Goal: Task Accomplishment & Management: Use online tool/utility

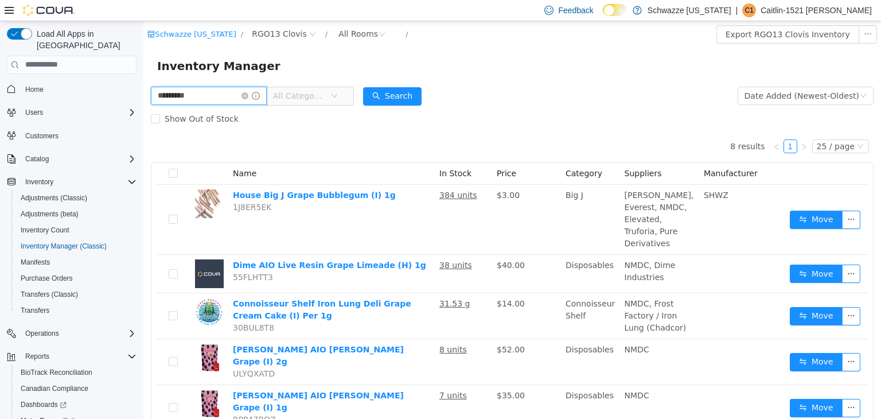
click at [206, 93] on input "*********" at bounding box center [209, 95] width 116 height 18
type input "*"
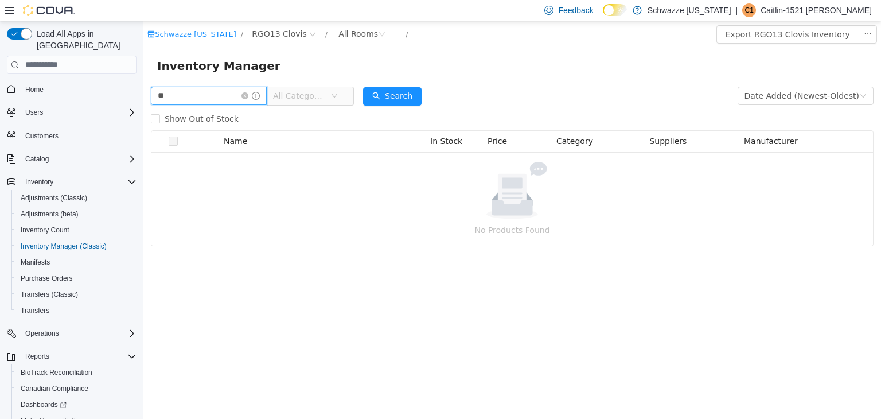
type input "**"
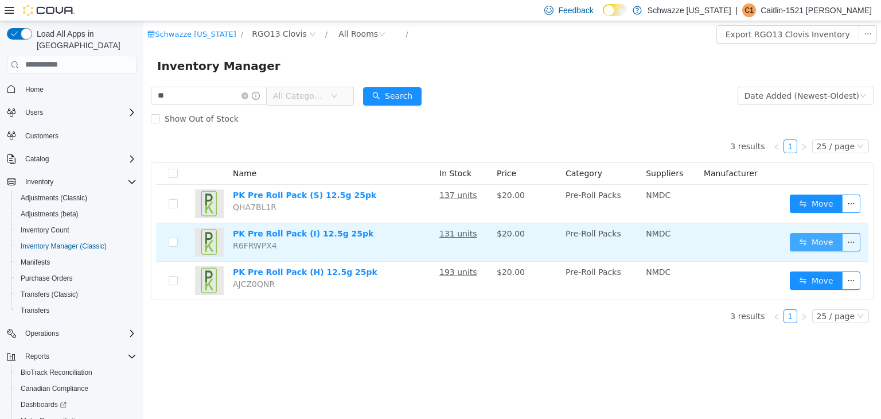
click at [802, 236] on button "Move" at bounding box center [816, 241] width 53 height 18
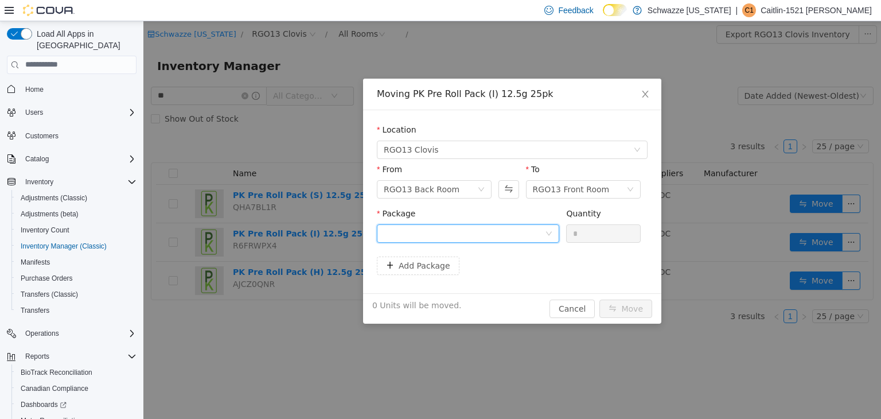
click at [520, 233] on div at bounding box center [464, 232] width 161 height 17
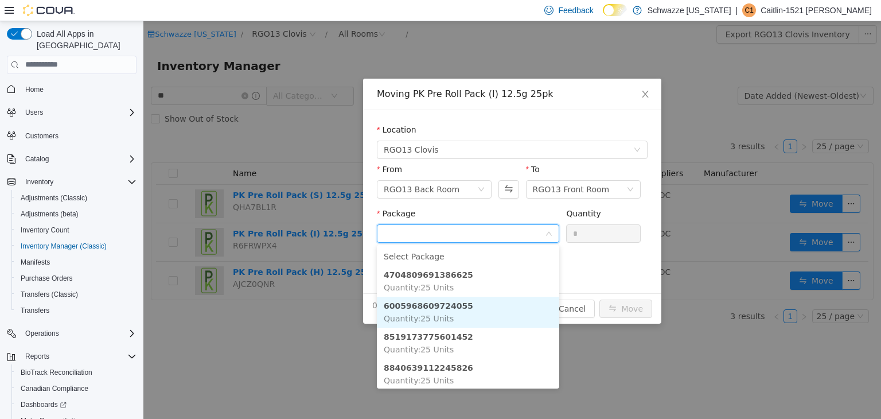
click at [471, 312] on li "6005968609724055 Quantity : 25 Units" at bounding box center [468, 311] width 182 height 31
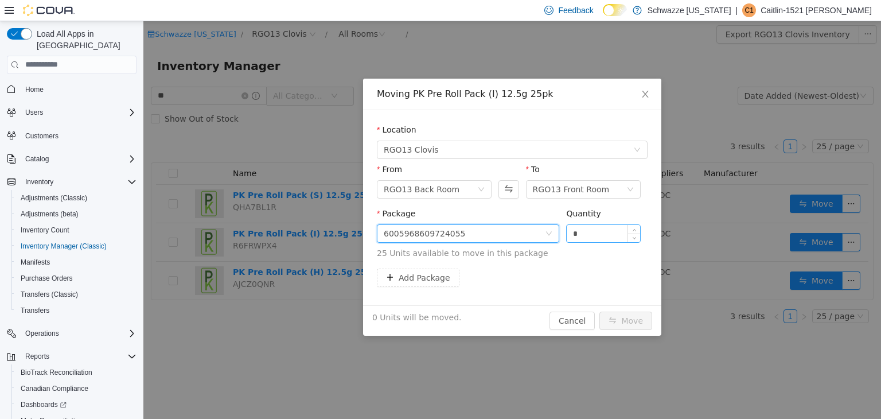
click at [594, 235] on input "*" at bounding box center [603, 232] width 73 height 17
type input "*"
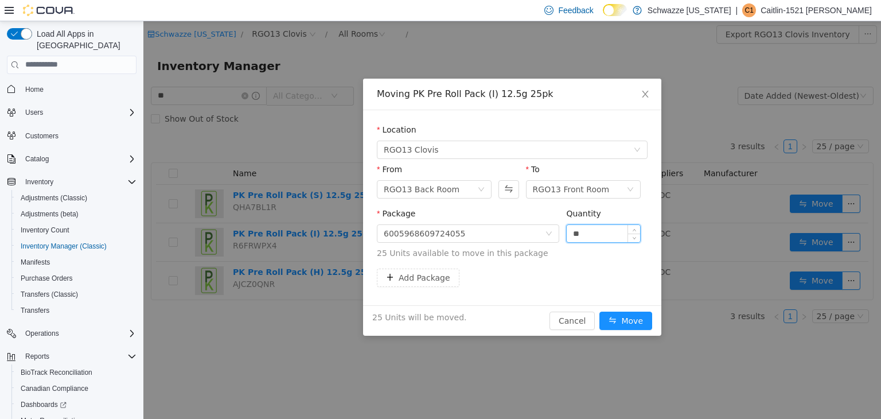
type input "**"
click at [599, 311] on button "Move" at bounding box center [625, 320] width 53 height 18
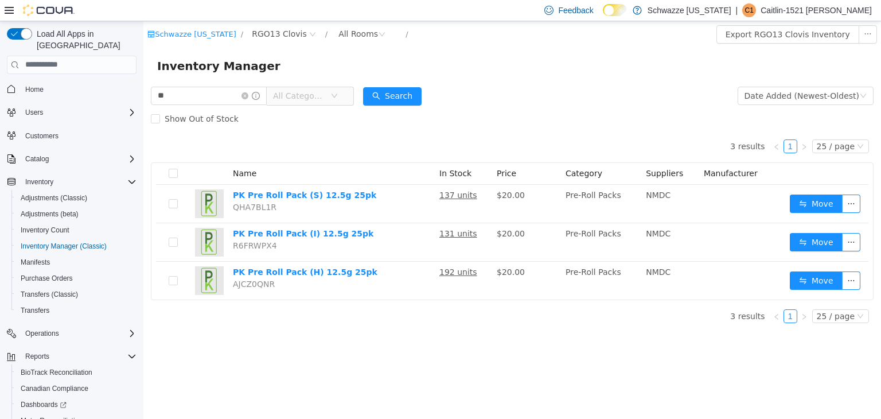
click at [585, 104] on form "** All Categories Date Added (Newest-Oldest) Search Show Out of Stock" at bounding box center [512, 107] width 723 height 46
click at [556, 65] on div "Inventory Manager" at bounding box center [512, 65] width 710 height 18
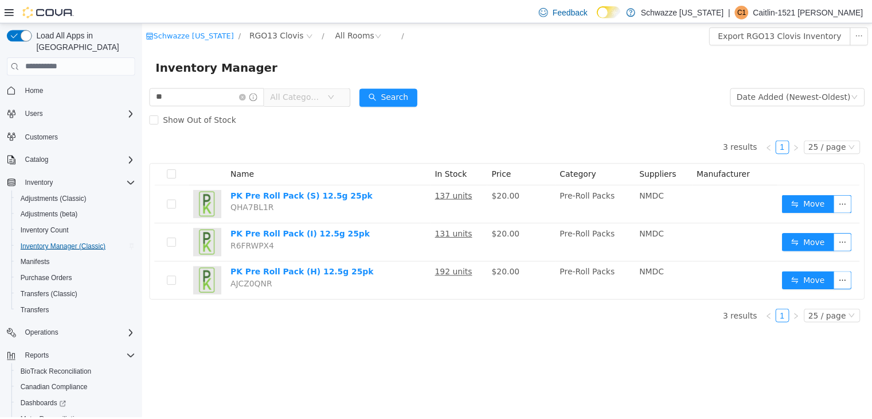
scroll to position [65, 0]
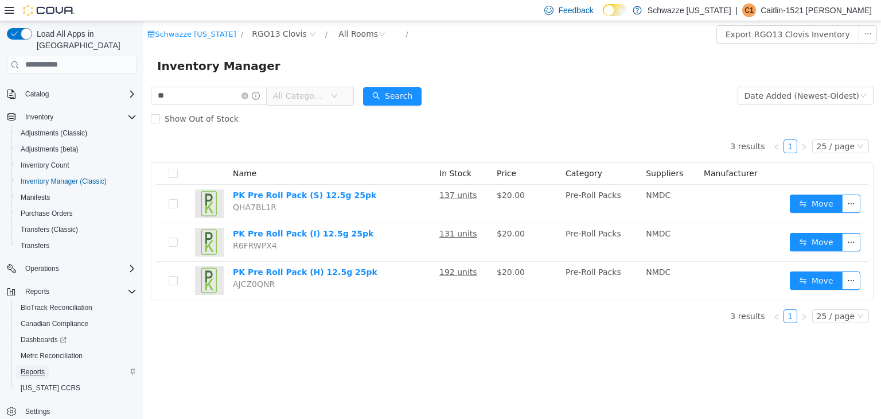
click at [30, 367] on span "Reports" at bounding box center [33, 371] width 24 height 9
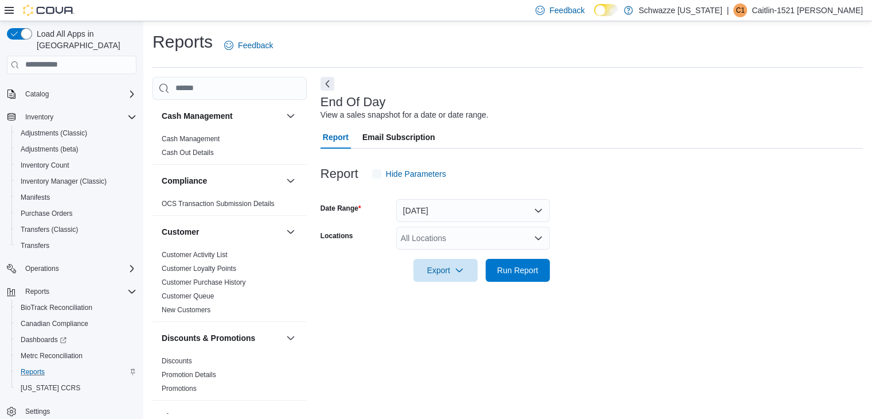
scroll to position [4, 0]
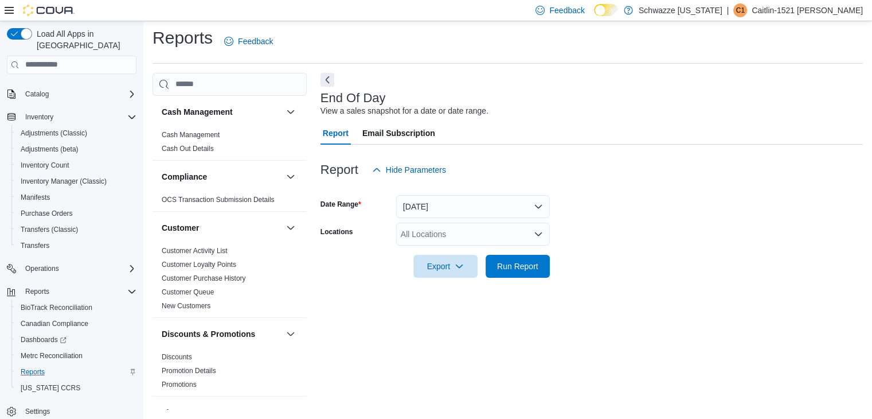
click at [448, 238] on div "All Locations" at bounding box center [473, 234] width 154 height 23
type input "*****"
click at [461, 255] on span "RGO13 Clovis" at bounding box center [457, 252] width 51 height 11
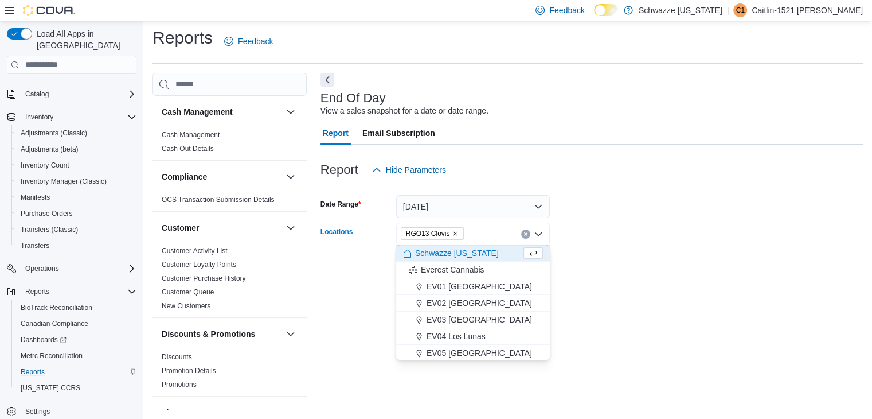
click at [563, 251] on div at bounding box center [592, 250] width 543 height 9
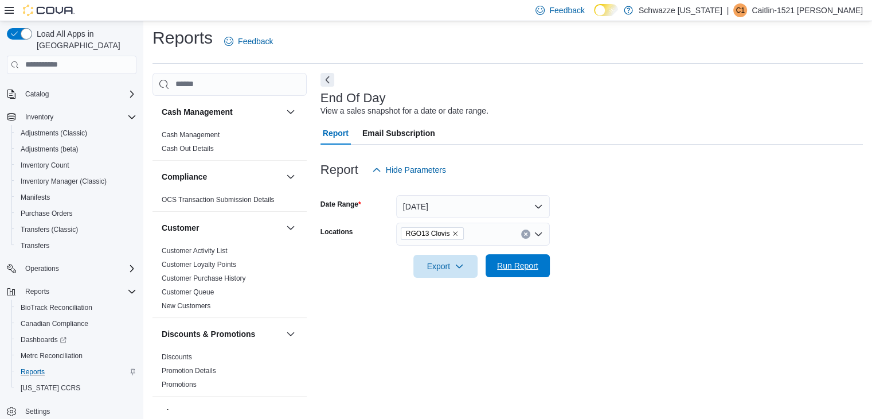
click at [513, 263] on span "Run Report" at bounding box center [517, 265] width 41 height 11
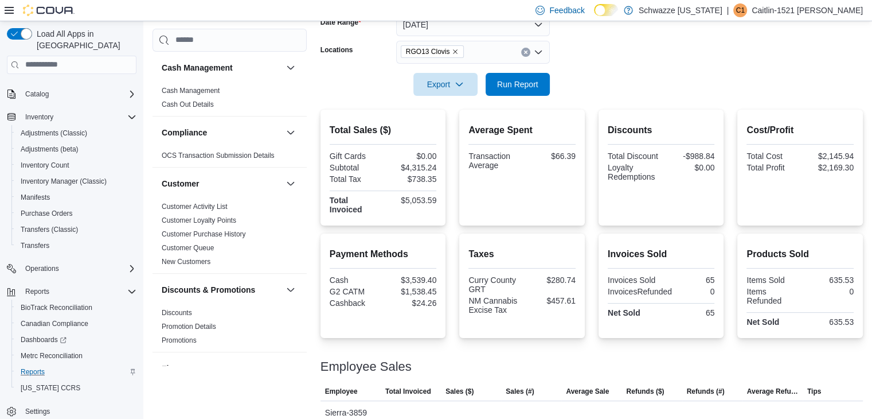
scroll to position [185, 0]
click at [530, 89] on span "Run Report" at bounding box center [517, 84] width 41 height 11
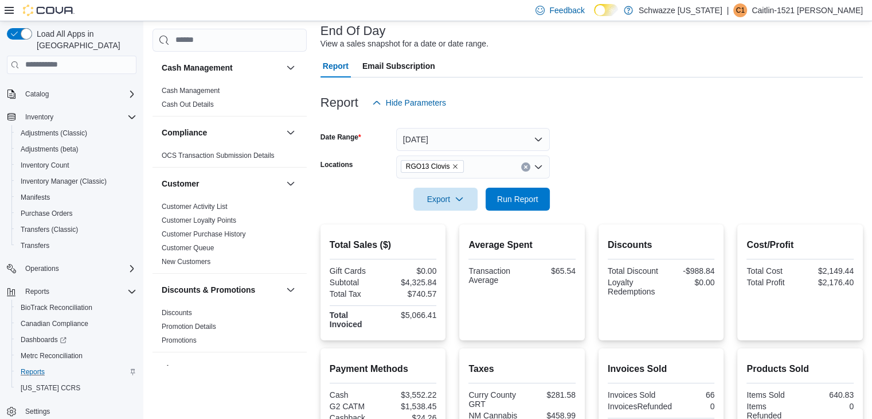
scroll to position [70, 0]
click at [532, 198] on span "Run Report" at bounding box center [517, 199] width 41 height 11
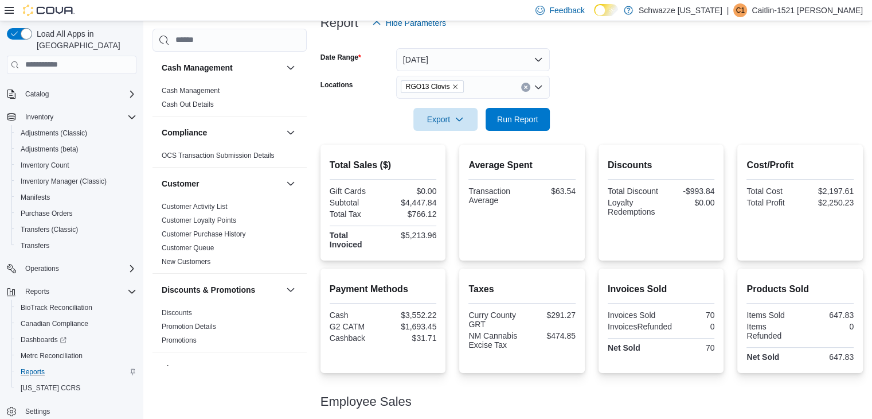
scroll to position [61, 0]
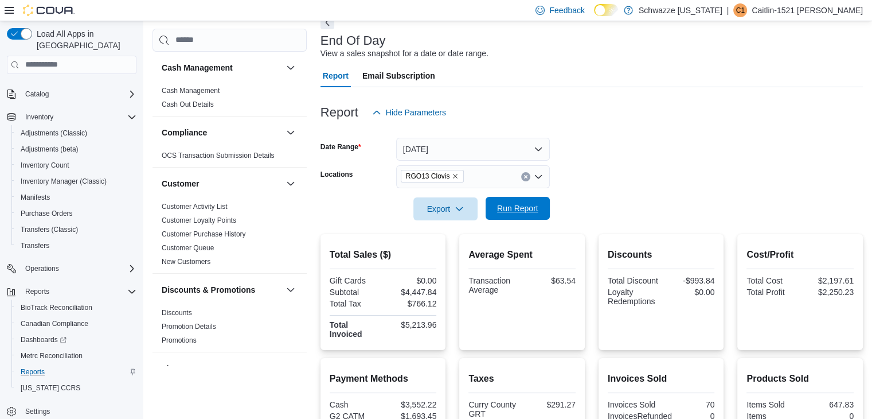
click at [512, 217] on span "Run Report" at bounding box center [518, 208] width 50 height 23
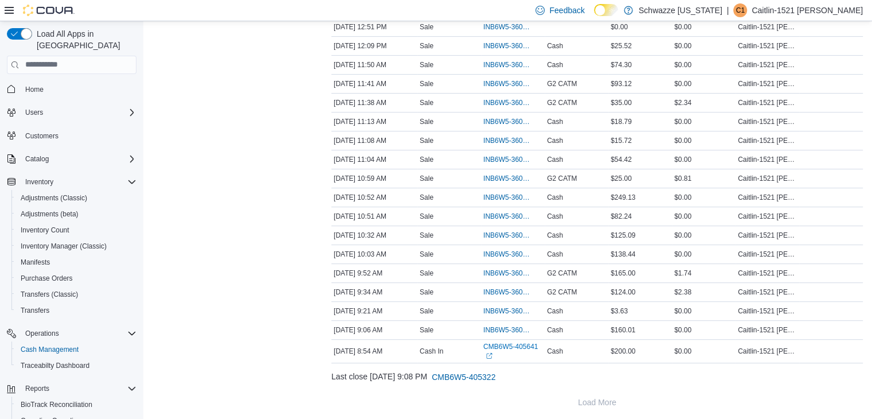
scroll to position [65, 0]
